Goal: Find specific page/section: Find specific page/section

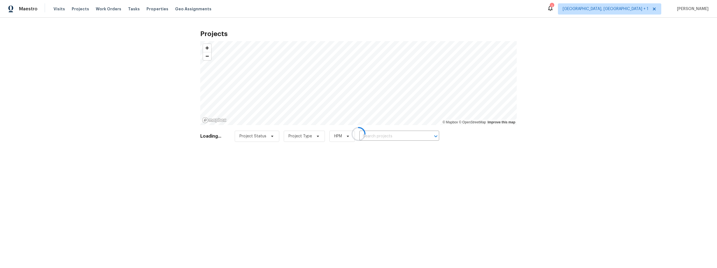
click at [373, 137] on div at bounding box center [358, 134] width 717 height 268
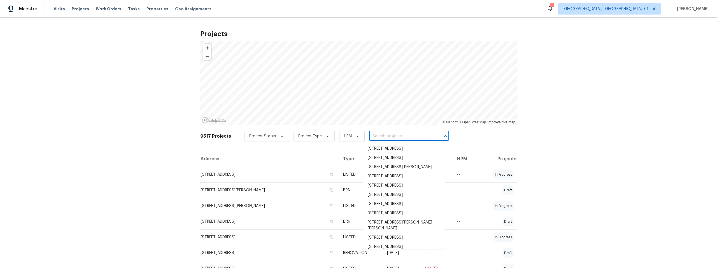
paste input "[STREET_ADDRESS]"
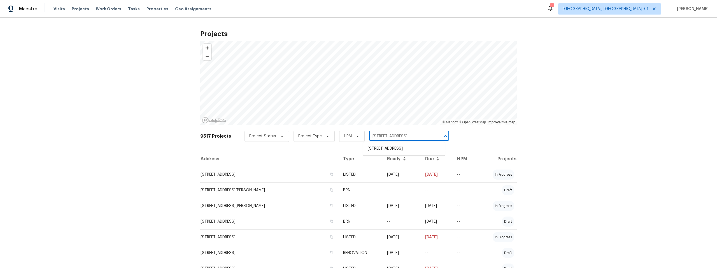
type input "[STREET_ADDRESS]"
click at [413, 147] on li "[STREET_ADDRESS]" at bounding box center [404, 148] width 82 height 9
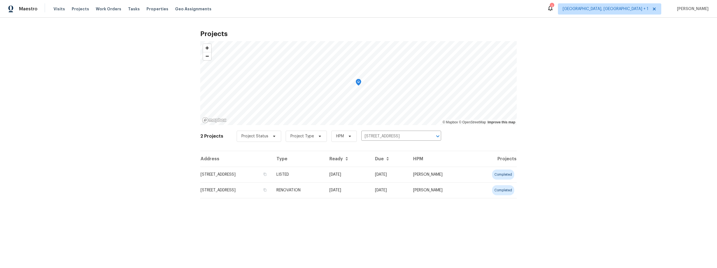
click at [237, 175] on td "[STREET_ADDRESS]" at bounding box center [236, 175] width 72 height 16
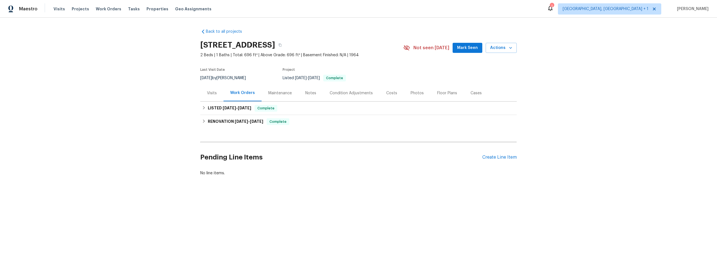
click at [211, 93] on div "Visits" at bounding box center [212, 94] width 10 height 6
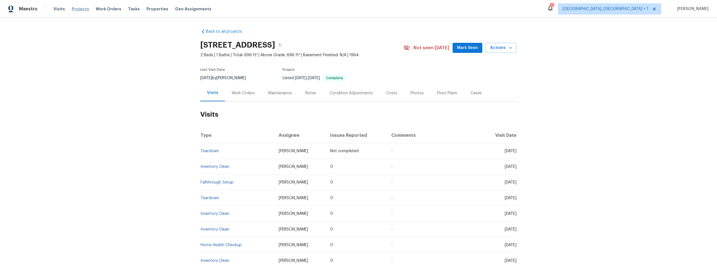
click at [82, 9] on span "Projects" at bounding box center [80, 9] width 17 height 6
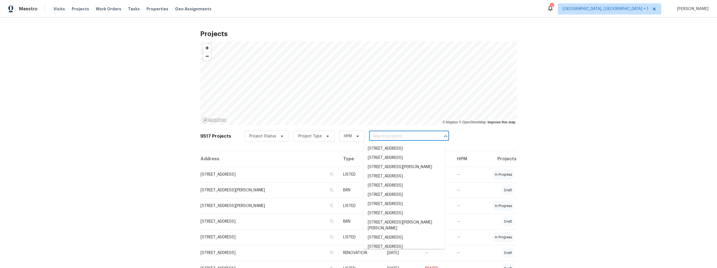
paste input "[STREET_ADDRESS]"
type input "[STREET_ADDRESS]"
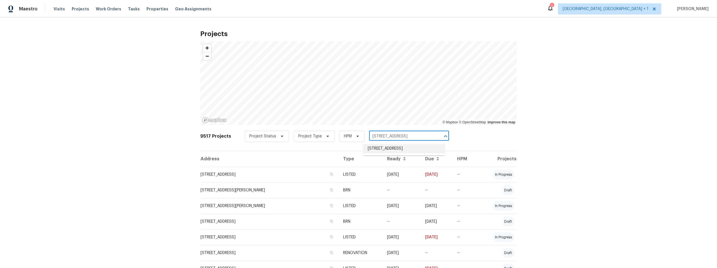
click at [395, 148] on li "[STREET_ADDRESS]" at bounding box center [404, 148] width 82 height 9
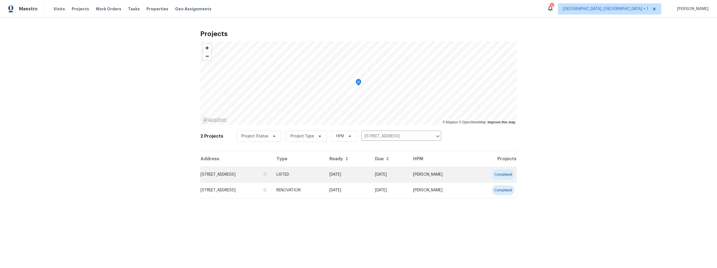
click at [232, 176] on td "[STREET_ADDRESS]" at bounding box center [236, 175] width 72 height 16
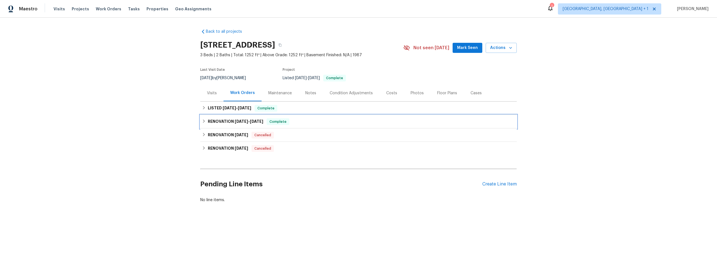
click at [203, 120] on icon at bounding box center [204, 121] width 2 height 3
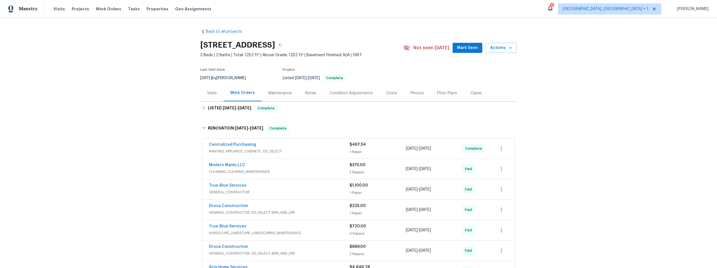
click at [211, 92] on div "Visits" at bounding box center [212, 94] width 10 height 6
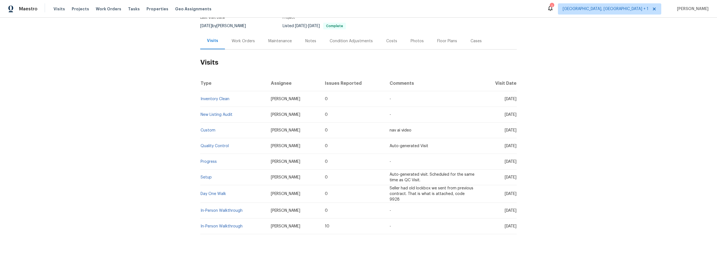
scroll to position [51, 0]
click at [74, 8] on span "Projects" at bounding box center [80, 9] width 17 height 6
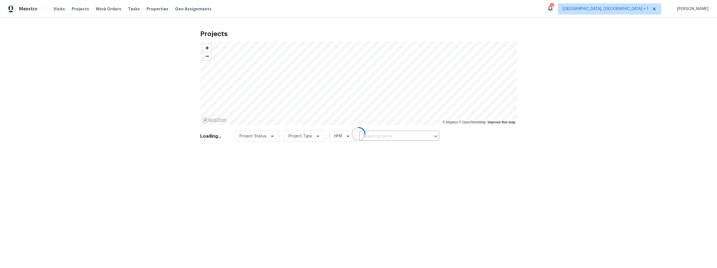
click at [74, 8] on div at bounding box center [358, 134] width 717 height 268
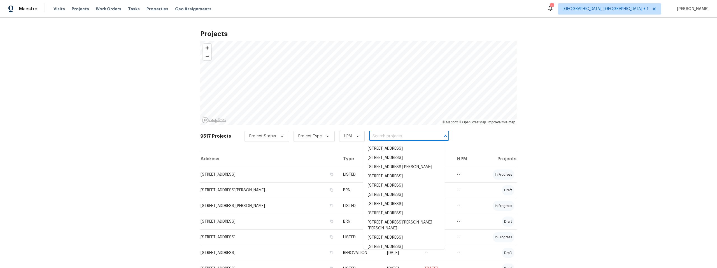
click at [376, 134] on input "text" at bounding box center [401, 136] width 64 height 9
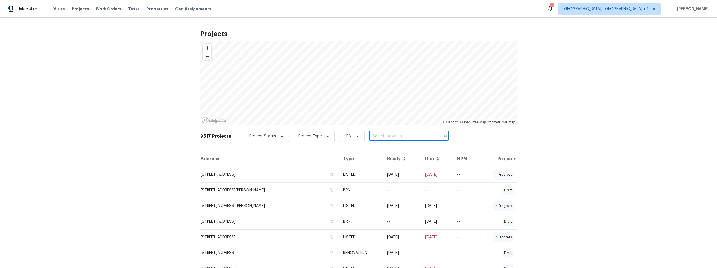
paste input "[STREET_ADDRESS]"
type input "[STREET_ADDRESS]"
click at [395, 153] on li "[STREET_ADDRESS]" at bounding box center [404, 148] width 82 height 9
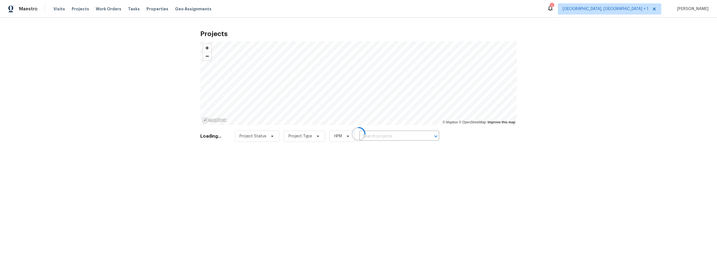
type input "[STREET_ADDRESS]"
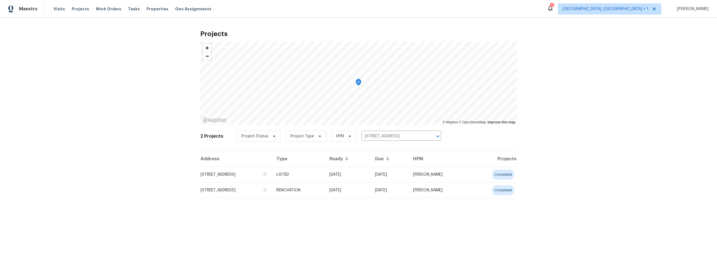
click at [239, 174] on td "[STREET_ADDRESS]" at bounding box center [236, 175] width 72 height 16
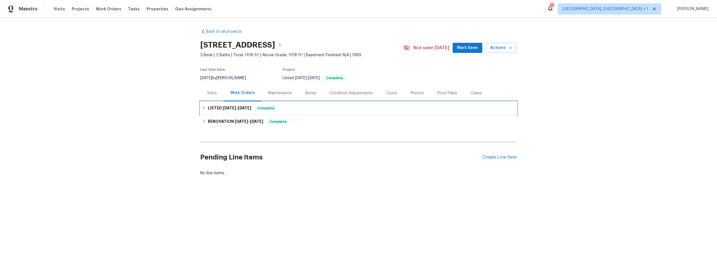
click at [203, 108] on icon at bounding box center [204, 107] width 2 height 3
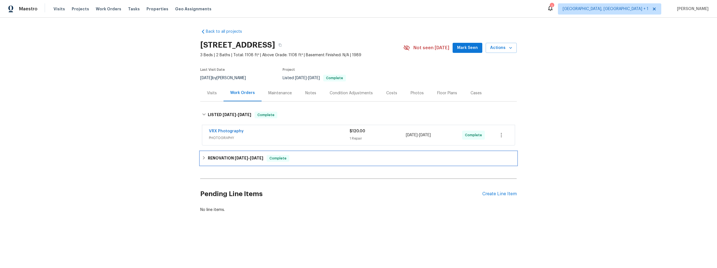
click at [203, 157] on icon at bounding box center [204, 158] width 4 height 4
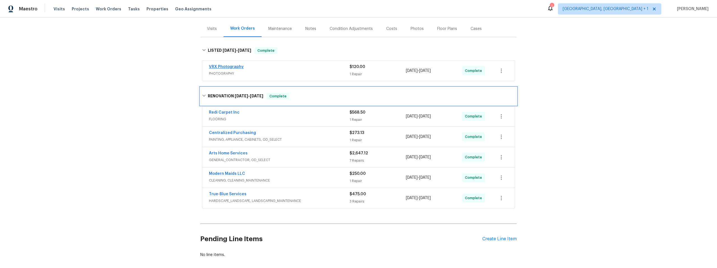
scroll to position [34, 0]
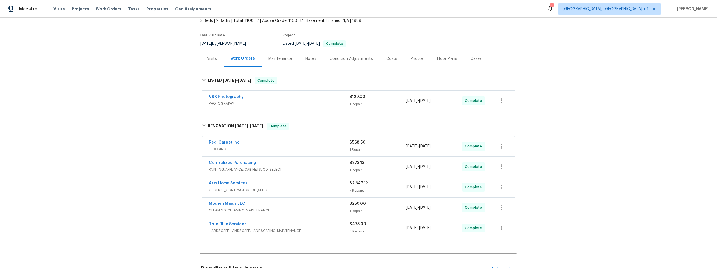
click at [210, 59] on div "Visits" at bounding box center [212, 59] width 10 height 6
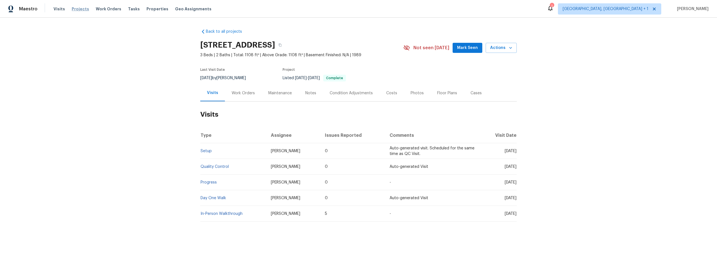
click at [78, 9] on span "Projects" at bounding box center [80, 9] width 17 height 6
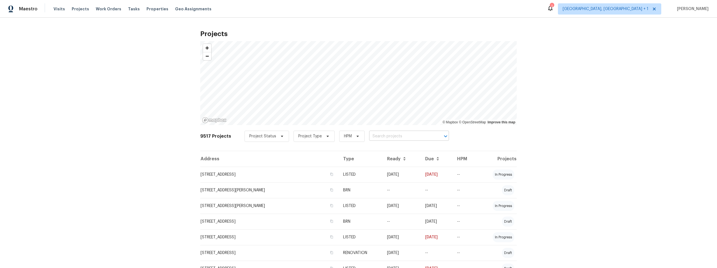
click at [375, 136] on input "text" at bounding box center [401, 136] width 64 height 9
paste input "[STREET_ADDRESS]"
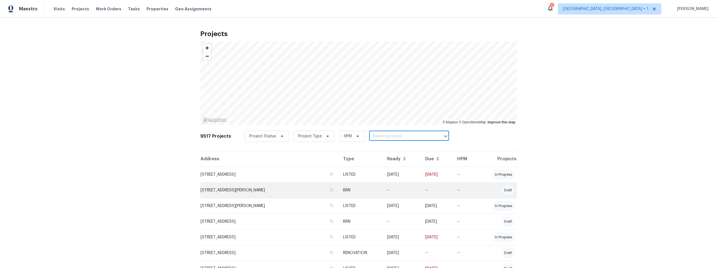
type input "[STREET_ADDRESS]"
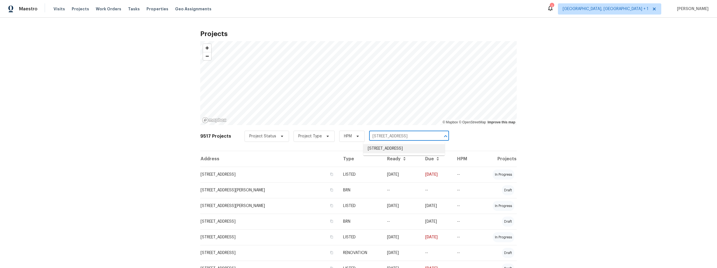
click at [385, 152] on li "[STREET_ADDRESS]" at bounding box center [404, 148] width 82 height 9
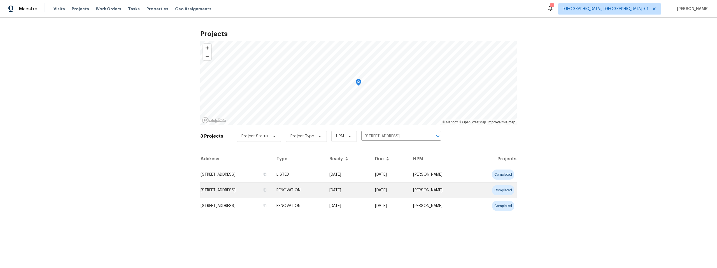
click at [217, 189] on td "[STREET_ADDRESS]" at bounding box center [236, 191] width 72 height 16
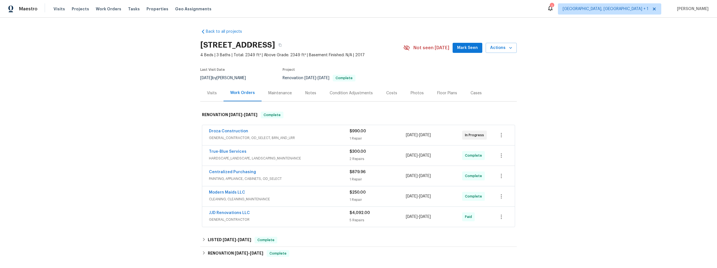
click at [207, 94] on div "Visits" at bounding box center [212, 94] width 10 height 6
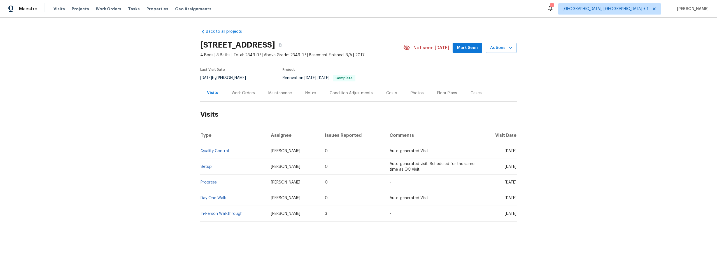
drag, startPoint x: 129, startPoint y: 117, endPoint x: 141, endPoint y: 120, distance: 11.8
click at [129, 118] on div "Back to all projects [STREET_ADDRESS] 4 Beds | 3 Baths | Total: 2349 ft² | Abov…" at bounding box center [358, 139] width 717 height 242
click at [307, 93] on div "Notes" at bounding box center [310, 94] width 11 height 6
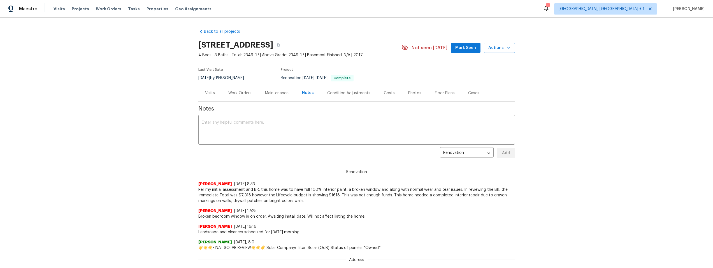
click at [273, 93] on div "Maintenance" at bounding box center [277, 94] width 24 height 6
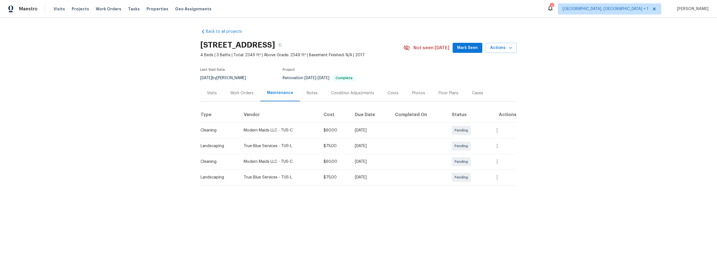
click at [242, 92] on div "Work Orders" at bounding box center [241, 94] width 23 height 6
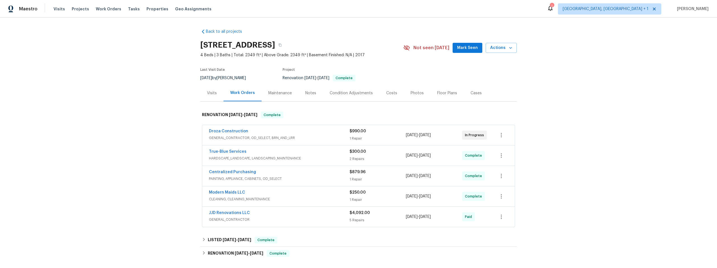
click at [354, 93] on div "Condition Adjustments" at bounding box center [351, 94] width 43 height 6
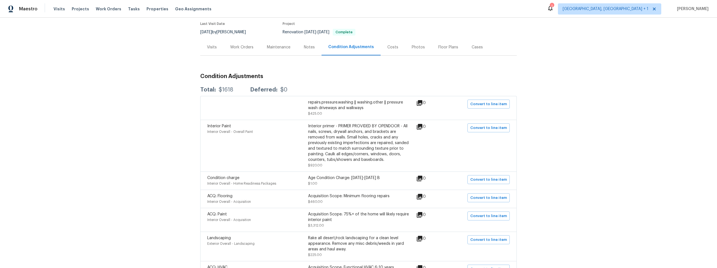
scroll to position [39, 0]
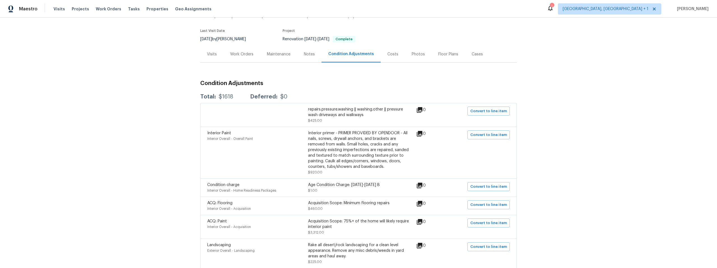
click at [388, 55] on div "Costs" at bounding box center [393, 55] width 11 height 6
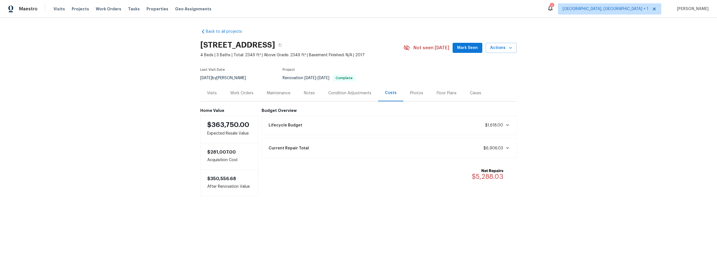
click at [342, 91] on div "Condition Adjustments" at bounding box center [349, 94] width 43 height 6
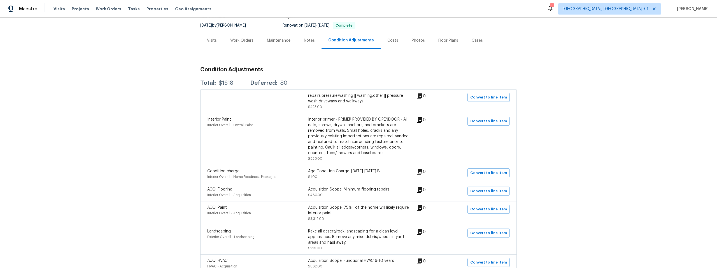
scroll to position [54, 0]
drag, startPoint x: 319, startPoint y: 106, endPoint x: 307, endPoint y: 106, distance: 11.8
click at [308, 106] on div "repairs.pressure.washing || washing.other || pressure wash driveways and walkwa…" at bounding box center [358, 100] width 101 height 17
copy span "425.00"
drag, startPoint x: 317, startPoint y: 157, endPoint x: 307, endPoint y: 157, distance: 10.1
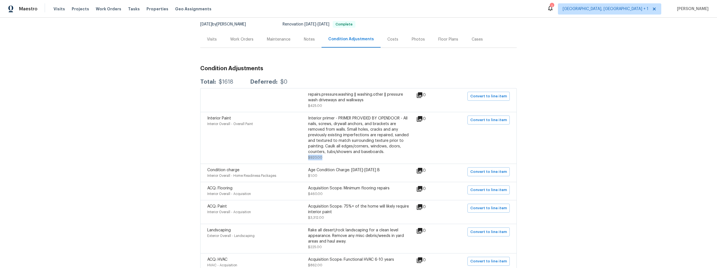
click at [308, 157] on div "Interior primer - PRIMER PROVIDED BY OPENDOOR - All nails, screws, drywall anch…" at bounding box center [358, 138] width 101 height 45
copy span "$920.00"
drag, startPoint x: 317, startPoint y: 175, endPoint x: 312, endPoint y: 175, distance: 5.1
click at [312, 175] on div "Age Condition Charge: [DATE]-[DATE] B $1.00" at bounding box center [358, 173] width 101 height 11
click at [318, 177] on div "Age Condition Charge: [DATE]-[DATE] B $1.00" at bounding box center [358, 173] width 101 height 11
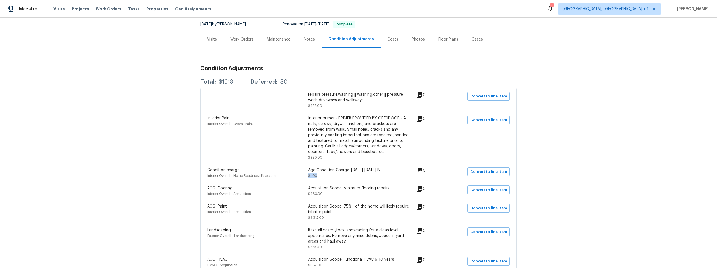
drag, startPoint x: 316, startPoint y: 177, endPoint x: 307, endPoint y: 177, distance: 9.2
click at [308, 177] on div "Age Condition Charge: [DATE]-[DATE] B $1.00" at bounding box center [358, 173] width 101 height 11
copy span "$1.00"
drag, startPoint x: 320, startPoint y: 194, endPoint x: 303, endPoint y: 194, distance: 16.5
click at [303, 194] on div "ACQ: Flooring Interior Overall - Acquisition Acquisition Scope: Minimum floorin…" at bounding box center [308, 191] width 202 height 11
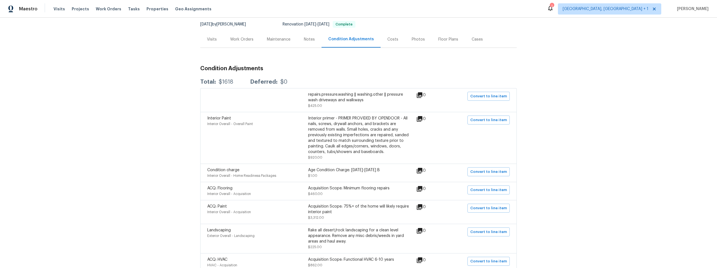
click at [331, 196] on div "Acquisition Scope: Minimum flooring repairs $460.00" at bounding box center [358, 191] width 101 height 11
drag, startPoint x: 321, startPoint y: 196, endPoint x: 303, endPoint y: 196, distance: 17.4
click at [303, 196] on div "ACQ: Flooring Interior Overall - Acquisition Acquisition Scope: Minimum floorin…" at bounding box center [308, 191] width 202 height 11
click at [326, 195] on div "Acquisition Scope: Minimum flooring repairs $460.00" at bounding box center [358, 191] width 101 height 11
drag, startPoint x: 319, startPoint y: 194, endPoint x: 308, endPoint y: 194, distance: 10.9
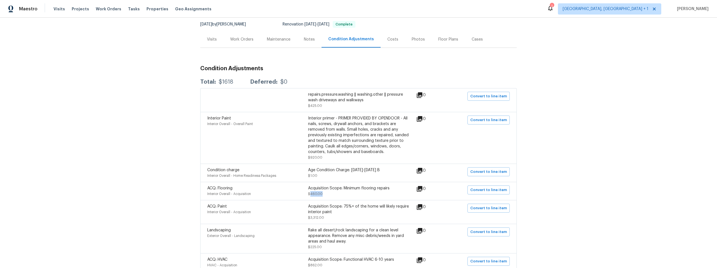
click at [308, 194] on div "Acquisition Scope: Minimum flooring repairs $460.00" at bounding box center [358, 191] width 101 height 11
copy span "460.00"
click at [332, 218] on div "Acquisition Scope: 75%+ of the home will likely require interior paint $3,312.00" at bounding box center [358, 212] width 101 height 17
drag, startPoint x: 321, startPoint y: 218, endPoint x: 307, endPoint y: 217, distance: 14.6
click at [308, 217] on span "$3,312.00" at bounding box center [316, 217] width 16 height 3
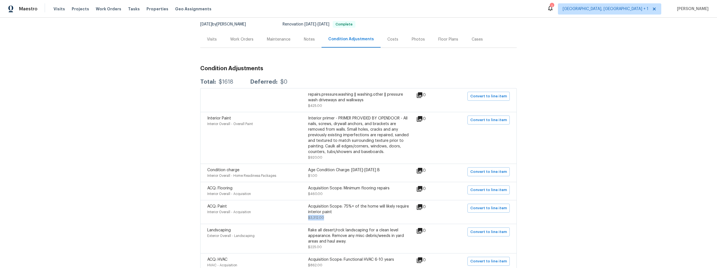
copy span "$3,312.00"
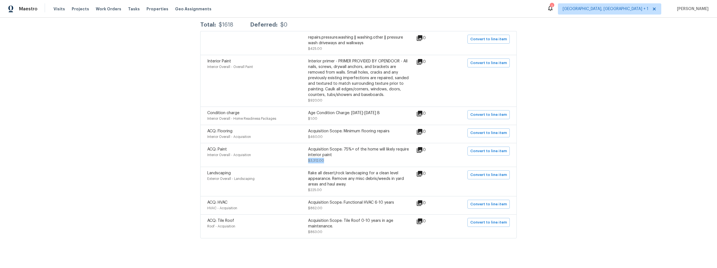
scroll to position [116, 0]
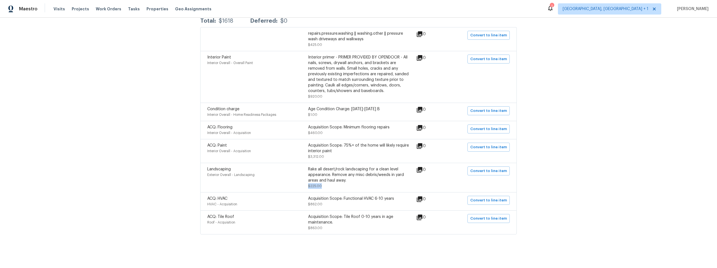
drag, startPoint x: 319, startPoint y: 184, endPoint x: 307, endPoint y: 184, distance: 12.6
click at [308, 184] on div "Rake all desert/rock landscaping for a clean level appearance. Remove any misc …" at bounding box center [358, 178] width 101 height 22
copy span "$225.00"
drag, startPoint x: 319, startPoint y: 203, endPoint x: 307, endPoint y: 202, distance: 12.6
click at [308, 203] on span "$862.00" at bounding box center [315, 204] width 14 height 3
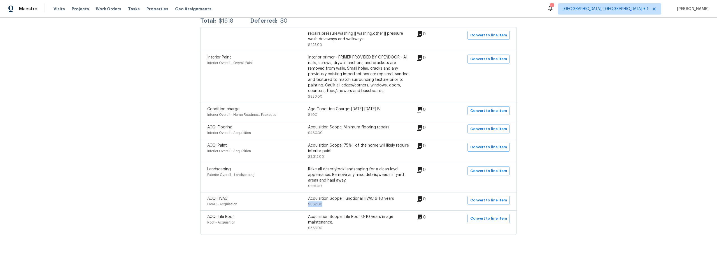
copy span "$862.00"
drag, startPoint x: 320, startPoint y: 227, endPoint x: 308, endPoint y: 226, distance: 12.6
click at [308, 226] on div "Acquisition Scope: Tile Roof 0-10 years in age maintenance. $863.00" at bounding box center [358, 222] width 101 height 17
copy span "$863.00"
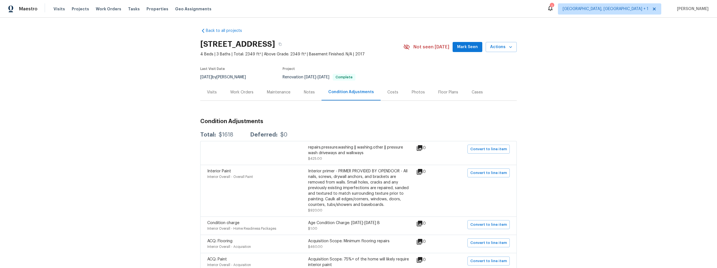
scroll to position [0, 0]
click at [282, 45] on icon "button" at bounding box center [280, 45] width 3 height 3
click at [304, 92] on div "Notes" at bounding box center [309, 92] width 11 height 6
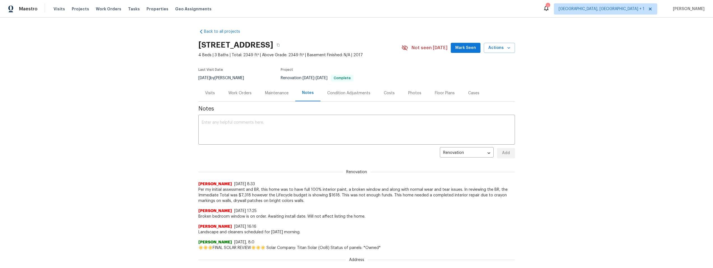
click at [338, 92] on div "Condition Adjustments" at bounding box center [348, 94] width 43 height 6
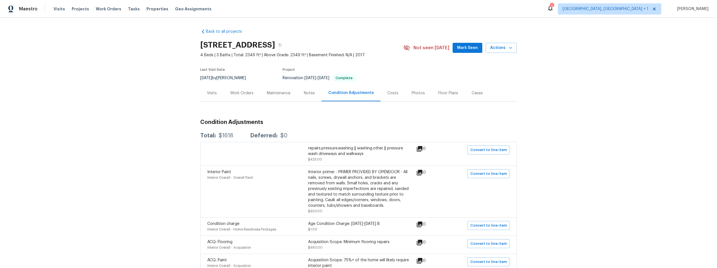
click at [388, 94] on div "Costs" at bounding box center [393, 94] width 11 height 6
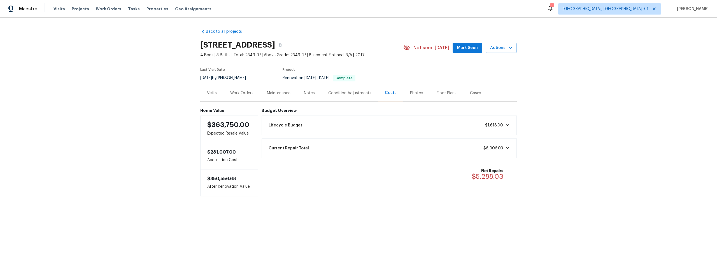
click at [506, 148] on icon at bounding box center [507, 148] width 3 height 2
click at [78, 9] on span "Projects" at bounding box center [80, 9] width 17 height 6
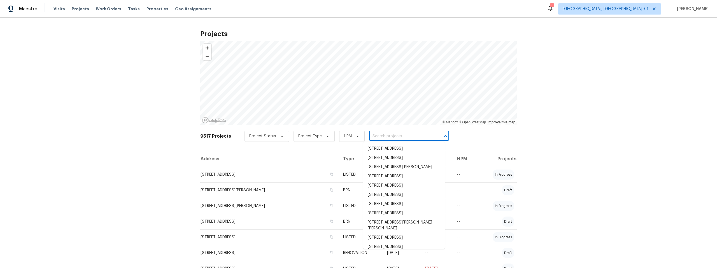
paste input "[STREET_ADDRESS]"
type input "[STREET_ADDRESS]"
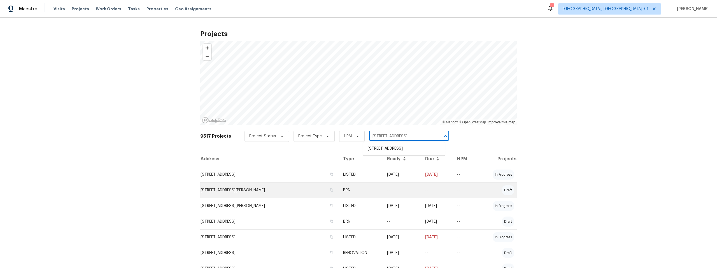
scroll to position [0, 12]
click at [398, 150] on li "[STREET_ADDRESS]" at bounding box center [404, 148] width 82 height 9
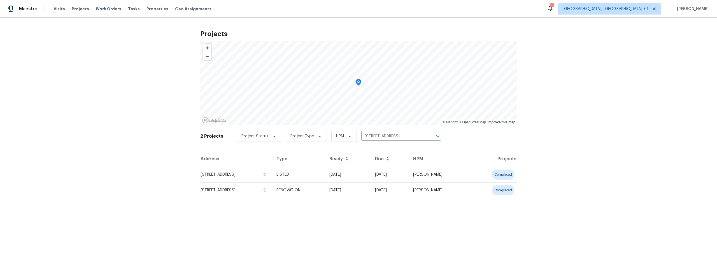
click at [245, 175] on td "[STREET_ADDRESS]" at bounding box center [236, 175] width 72 height 16
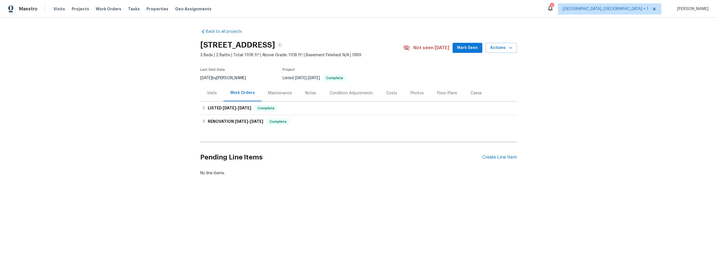
click at [389, 91] on div "Costs" at bounding box center [391, 94] width 11 height 6
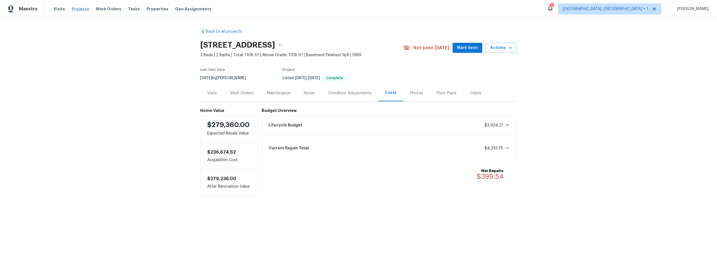
click at [84, 8] on span "Projects" at bounding box center [80, 9] width 17 height 6
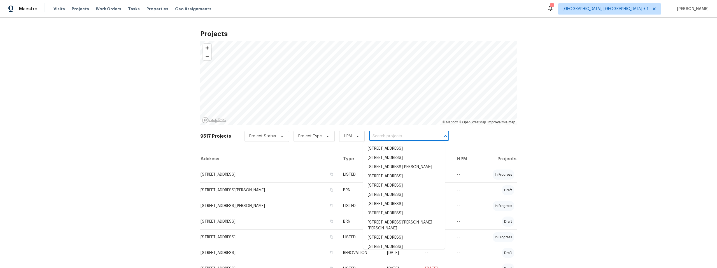
click at [385, 135] on input "text" at bounding box center [401, 136] width 64 height 9
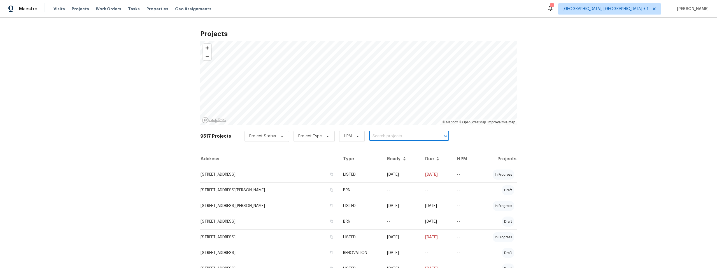
paste input "[STREET_ADDRESS]"
type input "[STREET_ADDRESS]"
click at [397, 146] on li "[STREET_ADDRESS]" at bounding box center [404, 148] width 82 height 9
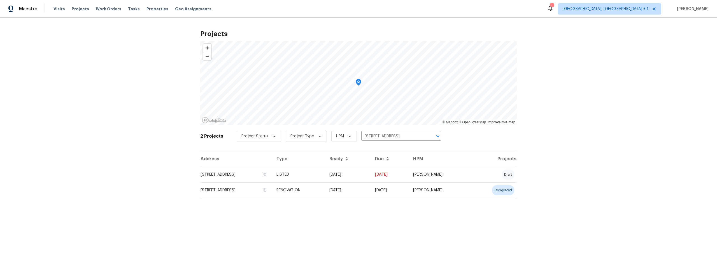
click at [228, 188] on td "[STREET_ADDRESS]" at bounding box center [236, 191] width 72 height 16
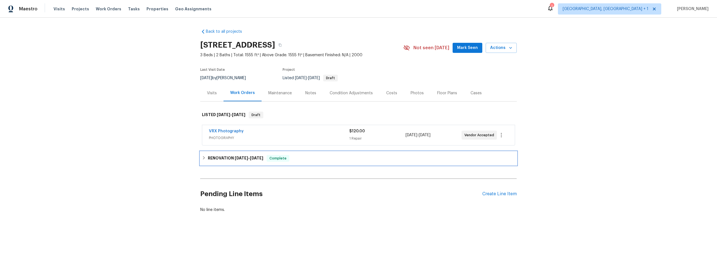
click at [203, 157] on icon at bounding box center [204, 157] width 2 height 3
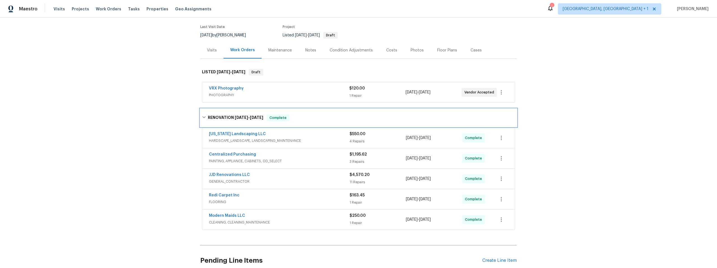
scroll to position [32, 0]
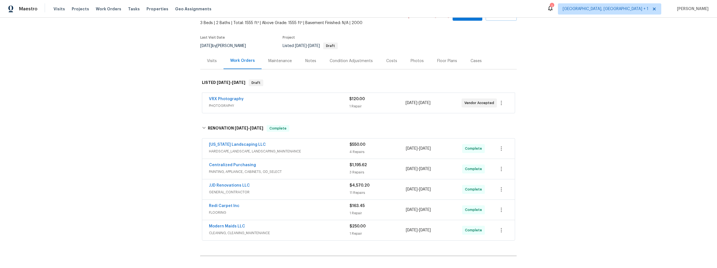
click at [215, 60] on div "Visits" at bounding box center [211, 61] width 23 height 17
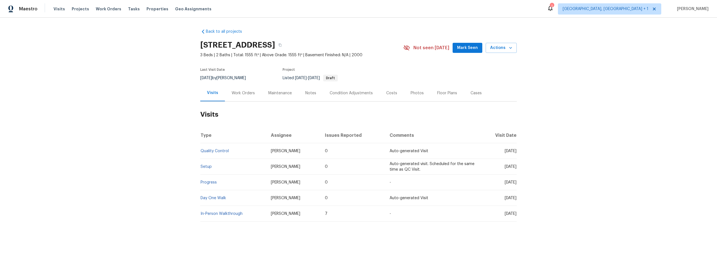
click at [386, 92] on div "Costs" at bounding box center [391, 94] width 11 height 6
